Goal: Connect with others: Connect with other users

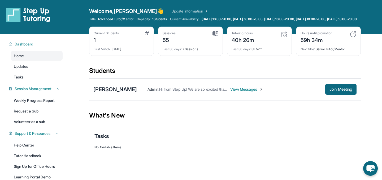
click at [230, 91] on span "View Messages" at bounding box center [246, 88] width 33 height 5
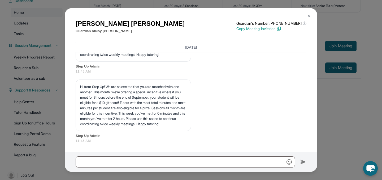
scroll to position [46, 0]
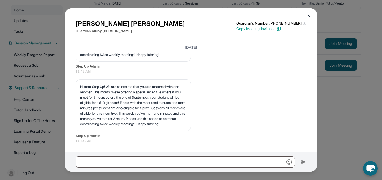
click at [310, 16] on img at bounding box center [309, 16] width 4 height 4
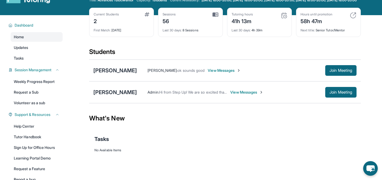
scroll to position [0, 0]
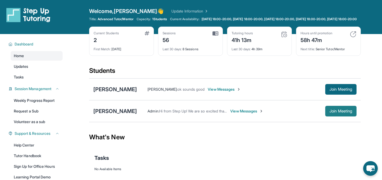
click at [341, 113] on span "Join Meeting" at bounding box center [341, 110] width 23 height 3
